Goal: Task Accomplishment & Management: Use online tool/utility

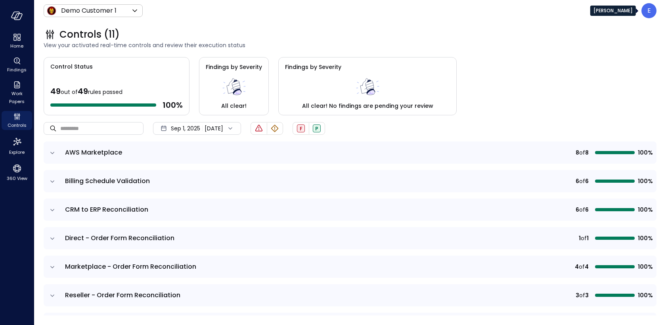
click at [650, 11] on p "E" at bounding box center [650, 11] width 4 height 10
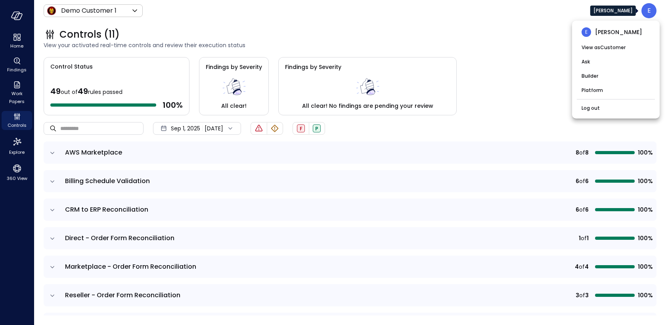
click at [488, 28] on div at bounding box center [333, 162] width 666 height 325
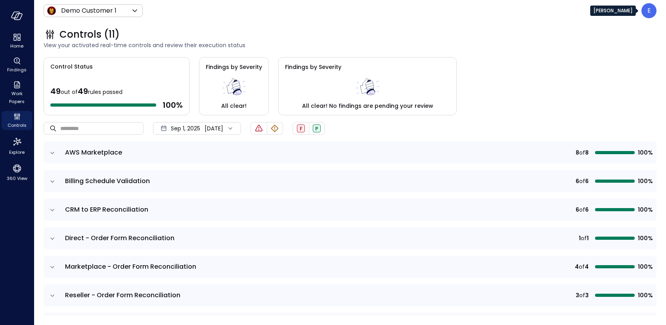
click at [649, 12] on p "E" at bounding box center [650, 11] width 4 height 10
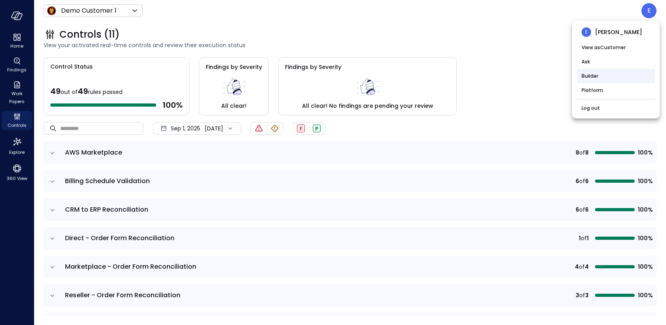
click at [600, 77] on li "Builder" at bounding box center [616, 76] width 78 height 14
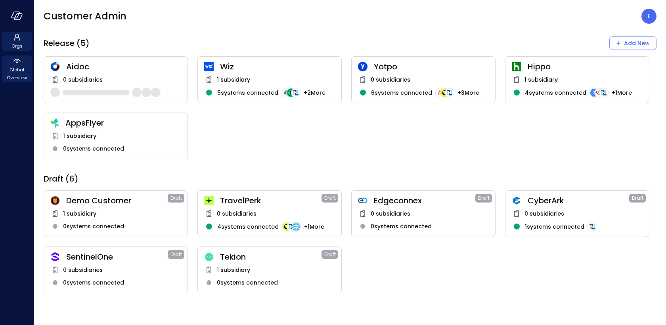
click at [20, 71] on span "Global Overview" at bounding box center [17, 74] width 24 height 16
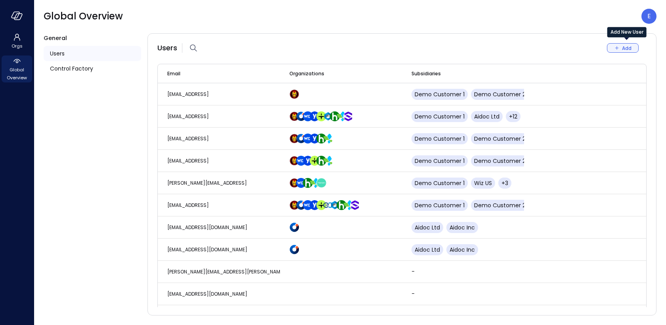
click at [623, 45] on div "Add" at bounding box center [627, 48] width 10 height 8
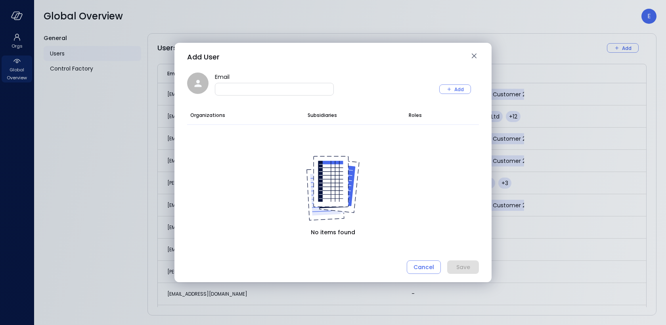
click at [305, 88] on input "Email" at bounding box center [274, 89] width 118 height 8
paste input "**********"
type input "**********"
click at [448, 89] on icon "button" at bounding box center [450, 90] width 4 height 4
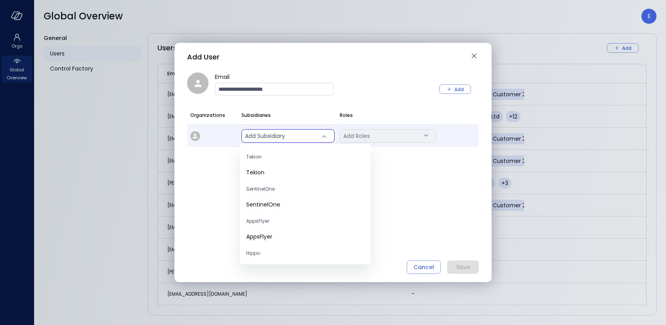
click at [300, 138] on body "Orgs Global Overview Global Overview E General Users Control Factory Users Add …" at bounding box center [333, 162] width 666 height 325
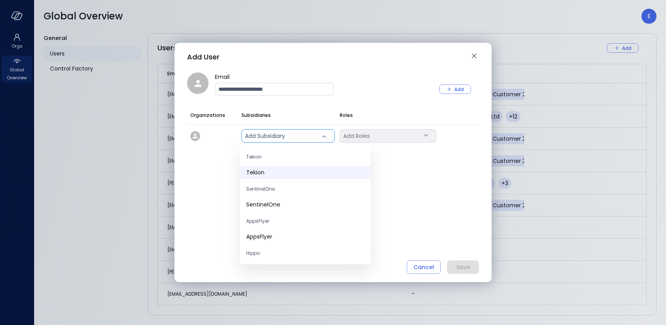
click at [281, 172] on span "Tekion" at bounding box center [305, 173] width 118 height 8
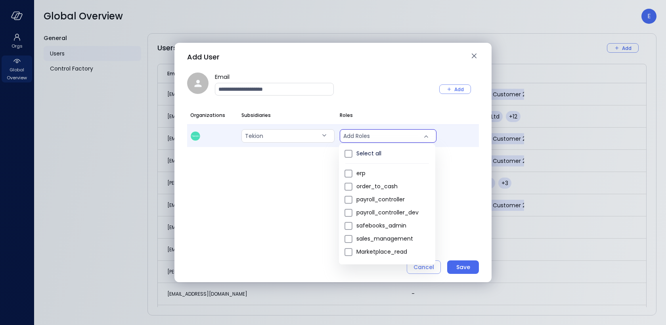
click at [379, 136] on body "Orgs Global Overview Global Overview E General Users Control Factory Users Add …" at bounding box center [333, 162] width 666 height 325
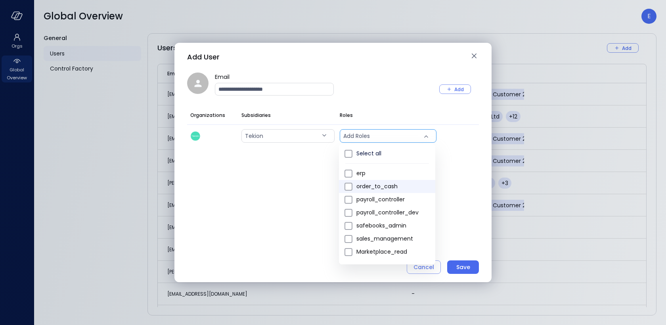
click at [371, 182] on span "order_to_cash" at bounding box center [393, 186] width 73 height 8
type input "*"
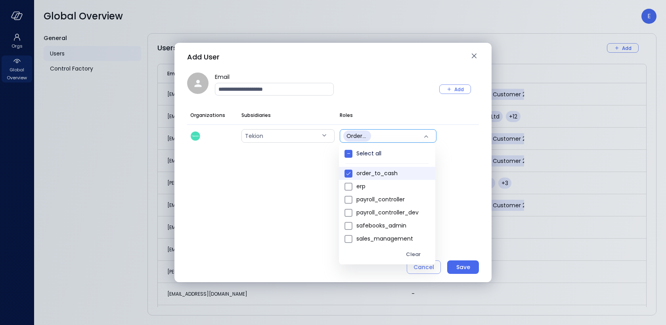
click at [299, 199] on div at bounding box center [333, 162] width 666 height 325
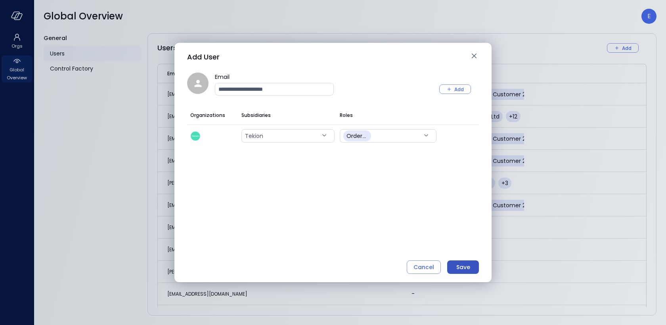
click at [463, 270] on div "Save" at bounding box center [463, 268] width 14 height 10
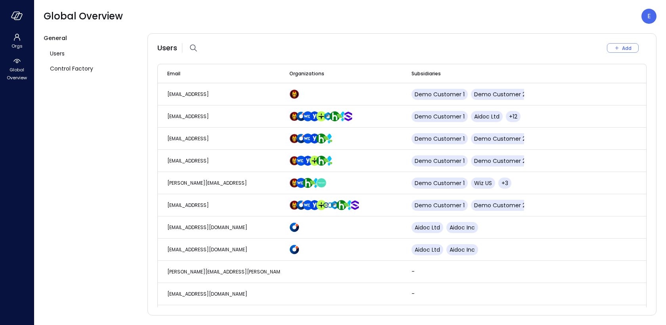
scroll to position [1863, 0]
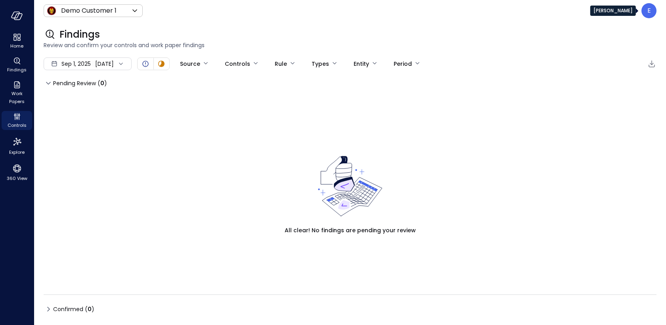
click at [649, 12] on p "E" at bounding box center [650, 11] width 4 height 10
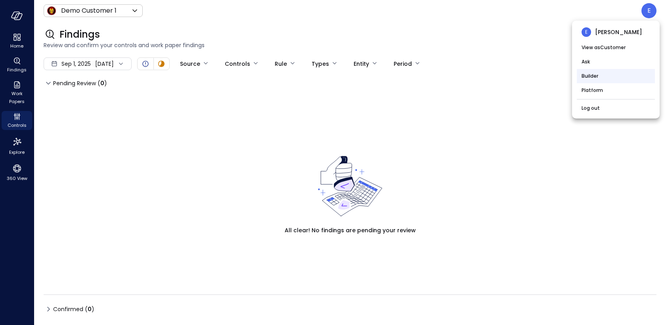
click at [596, 77] on li "Builder" at bounding box center [616, 76] width 78 height 14
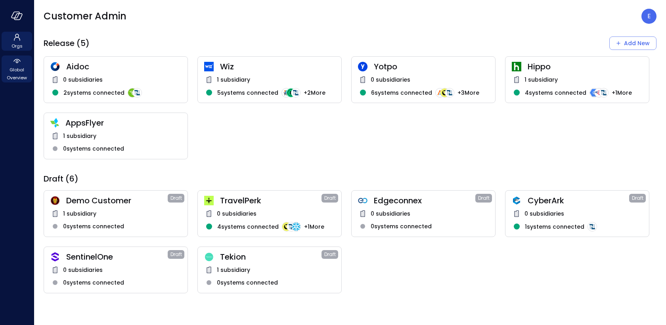
click at [16, 73] on span "Global Overview" at bounding box center [17, 74] width 24 height 16
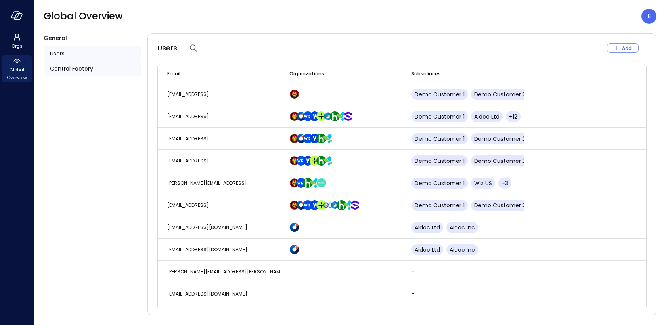
click at [88, 68] on span "Control Factory" at bounding box center [71, 68] width 43 height 9
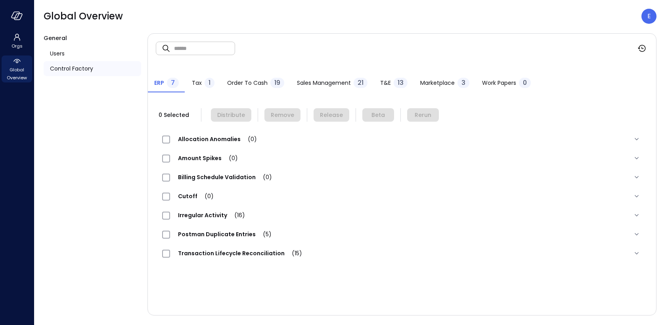
click at [500, 79] on span "Work Papers" at bounding box center [499, 83] width 34 height 9
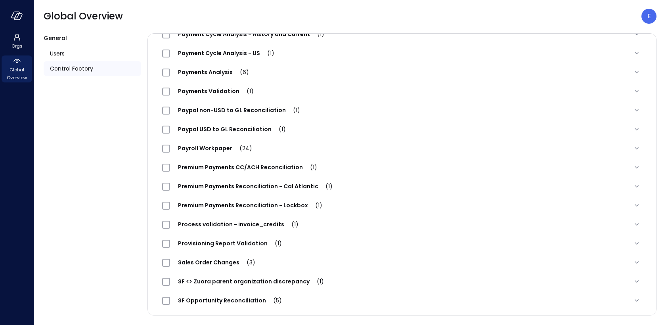
scroll to position [756, 0]
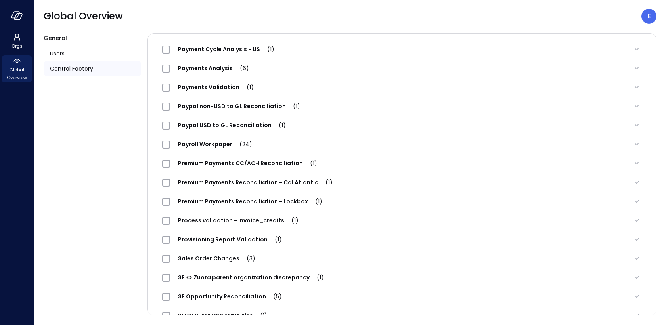
click at [245, 201] on span "Premium Payments Reconciliation - Lockbox (1)" at bounding box center [250, 201] width 160 height 8
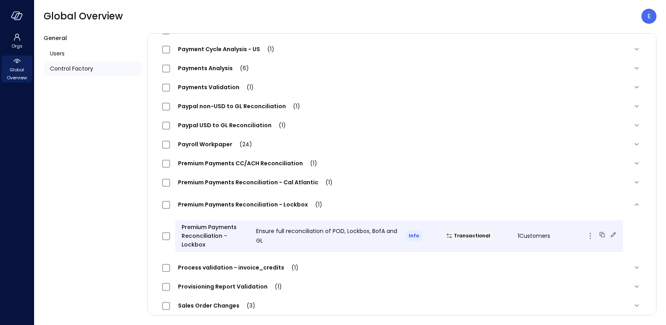
click at [610, 232] on icon at bounding box center [614, 235] width 8 height 8
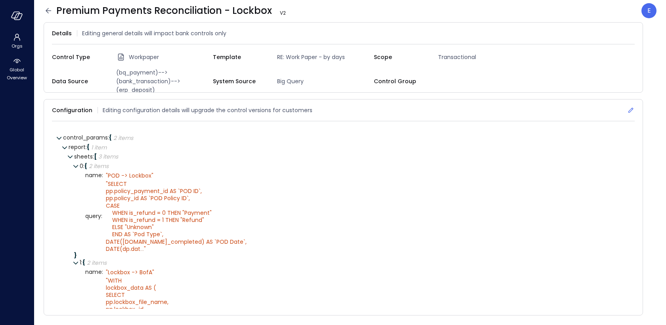
click at [630, 109] on icon at bounding box center [631, 110] width 8 height 8
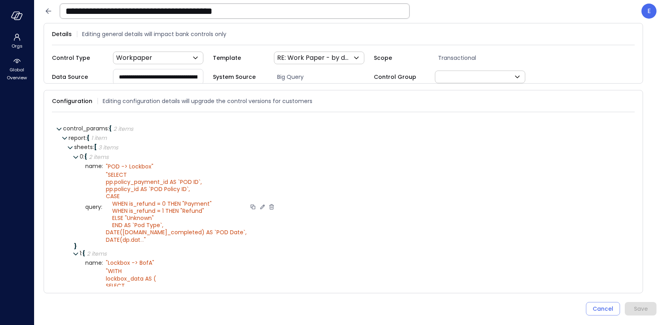
click at [259, 203] on icon at bounding box center [262, 206] width 7 height 7
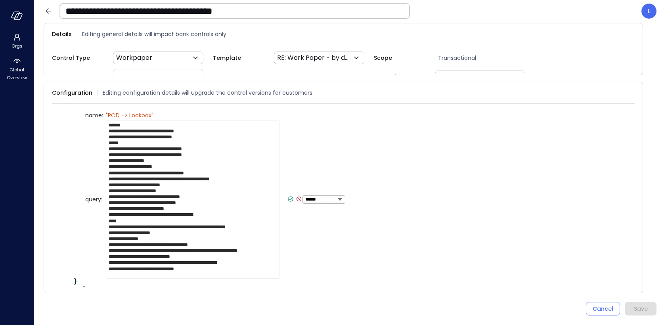
scroll to position [45, 0]
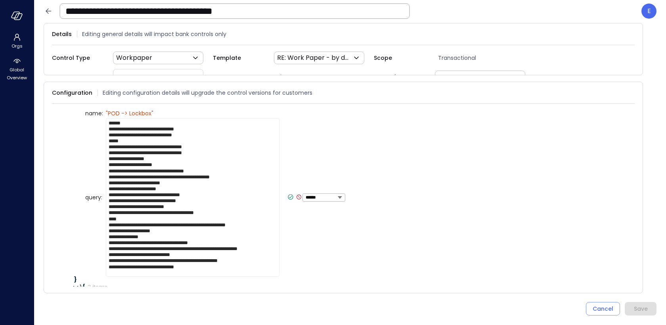
drag, startPoint x: 121, startPoint y: 246, endPoint x: 187, endPoint y: 247, distance: 66.6
click at [187, 247] on textarea "**********" at bounding box center [193, 197] width 174 height 159
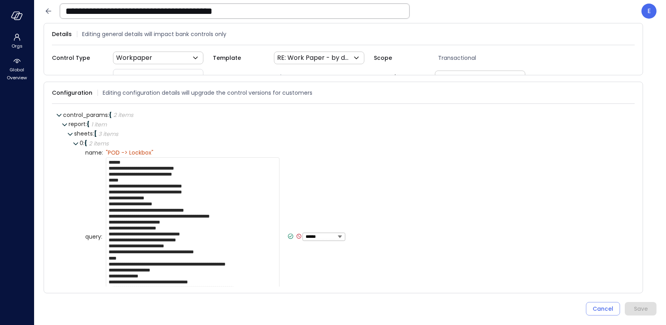
scroll to position [0, 0]
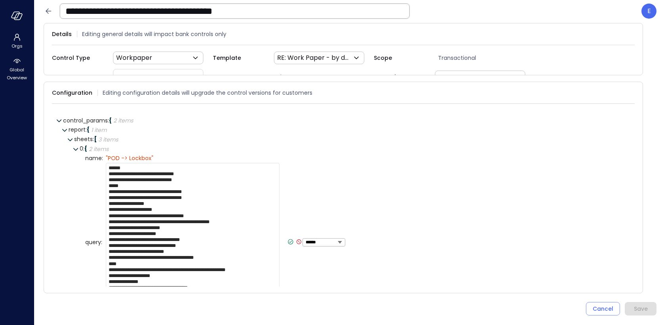
click at [134, 220] on textarea "**********" at bounding box center [193, 242] width 174 height 159
